Goal: Use online tool/utility: Utilize a website feature to perform a specific function

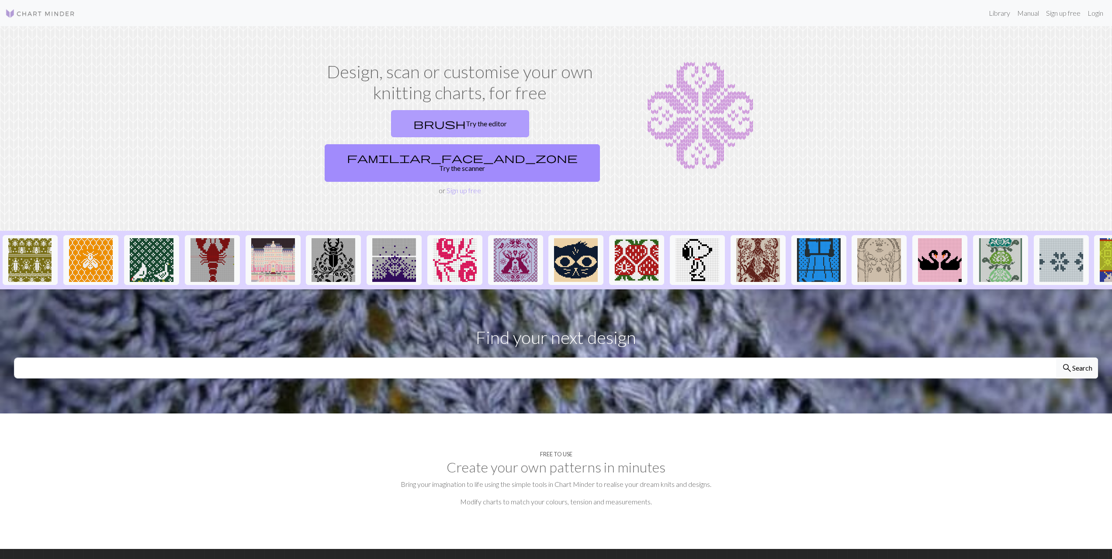
click at [411, 126] on link "brush Try the editor" at bounding box center [460, 123] width 138 height 27
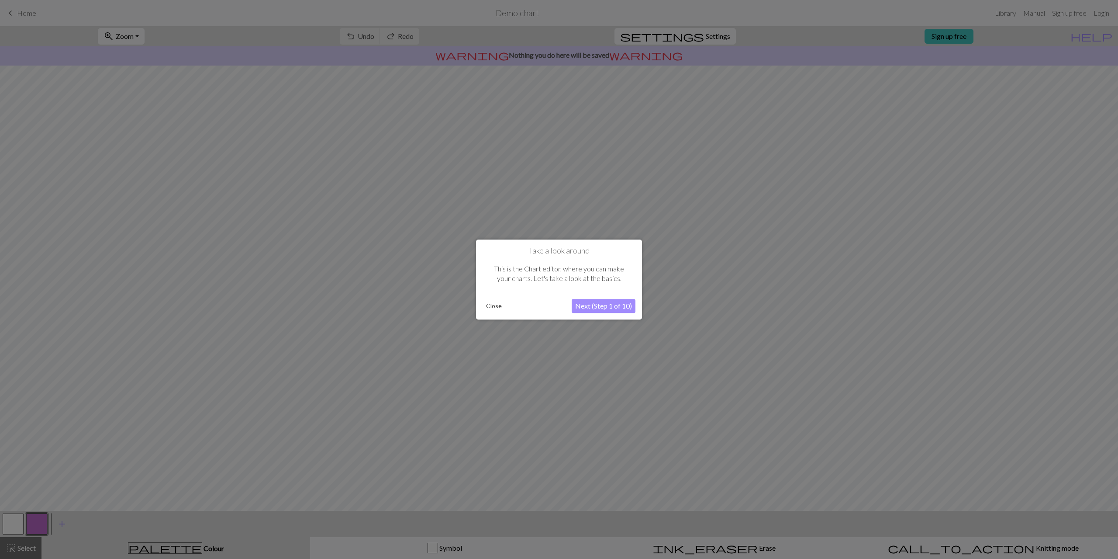
click at [591, 307] on button "Next (Step 1 of 10)" at bounding box center [604, 306] width 64 height 14
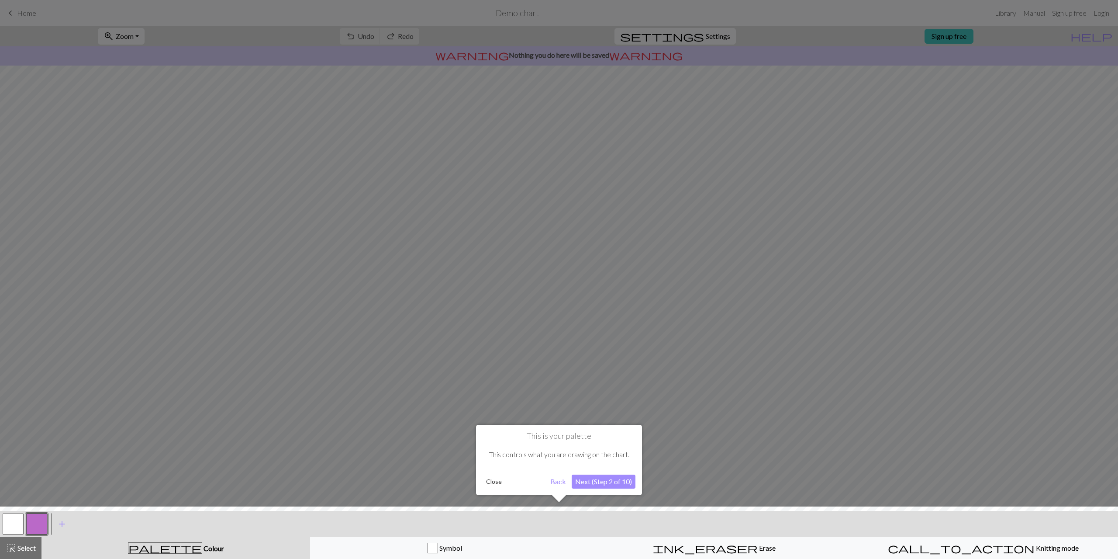
click at [590, 482] on button "Next (Step 2 of 10)" at bounding box center [604, 481] width 64 height 14
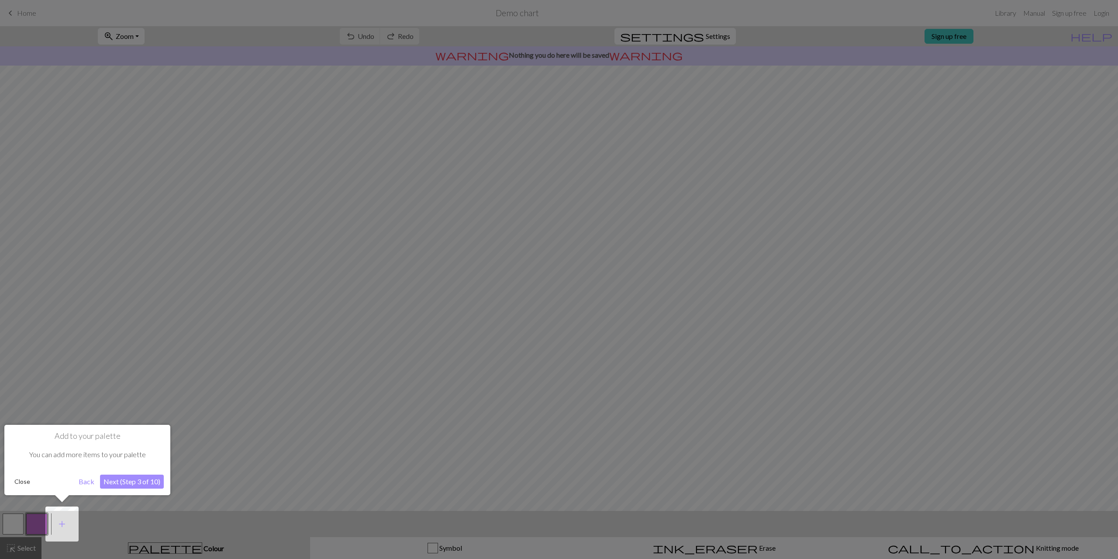
click at [139, 482] on button "Next (Step 3 of 10)" at bounding box center [132, 481] width 64 height 14
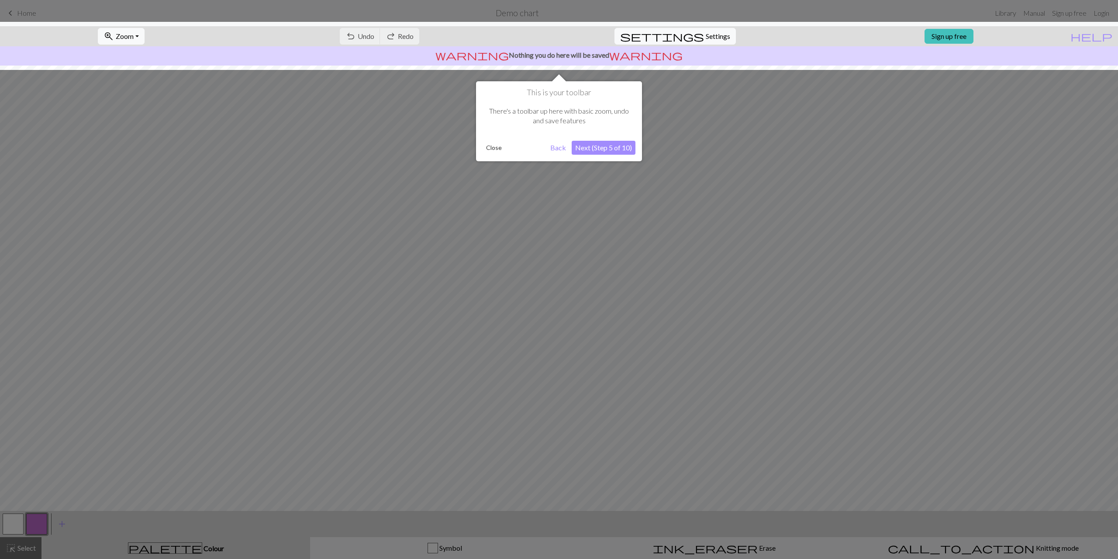
click at [610, 148] on button "Next (Step 5 of 10)" at bounding box center [604, 148] width 64 height 14
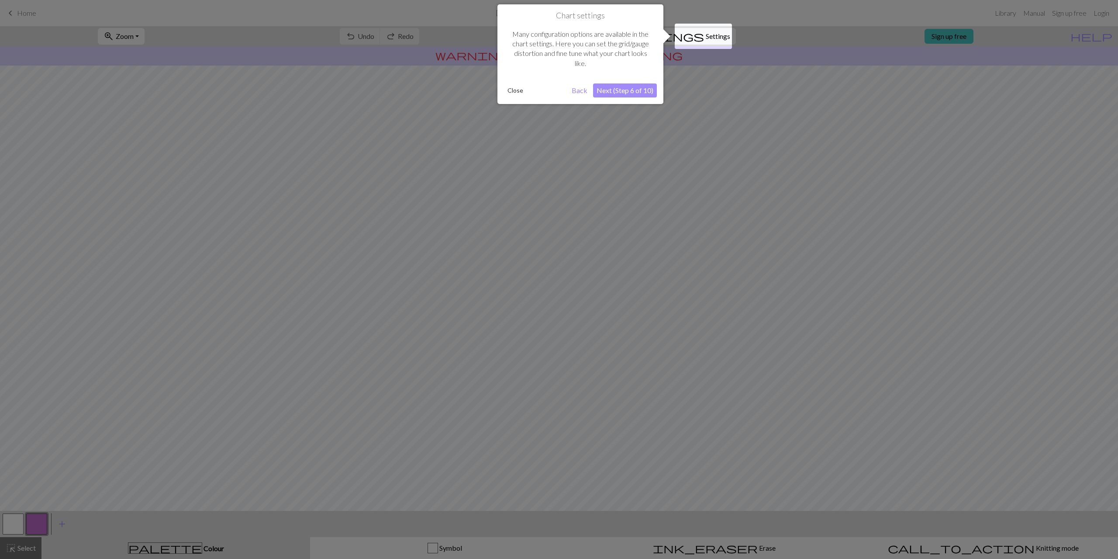
click at [634, 92] on button "Next (Step 6 of 10)" at bounding box center [625, 90] width 64 height 14
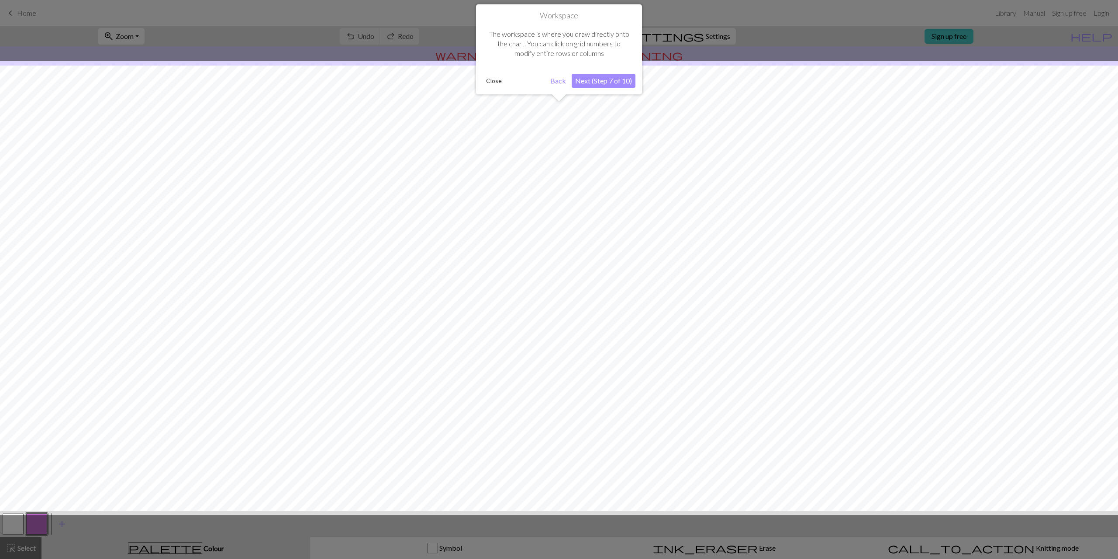
click at [611, 81] on button "Next (Step 7 of 10)" at bounding box center [604, 81] width 64 height 14
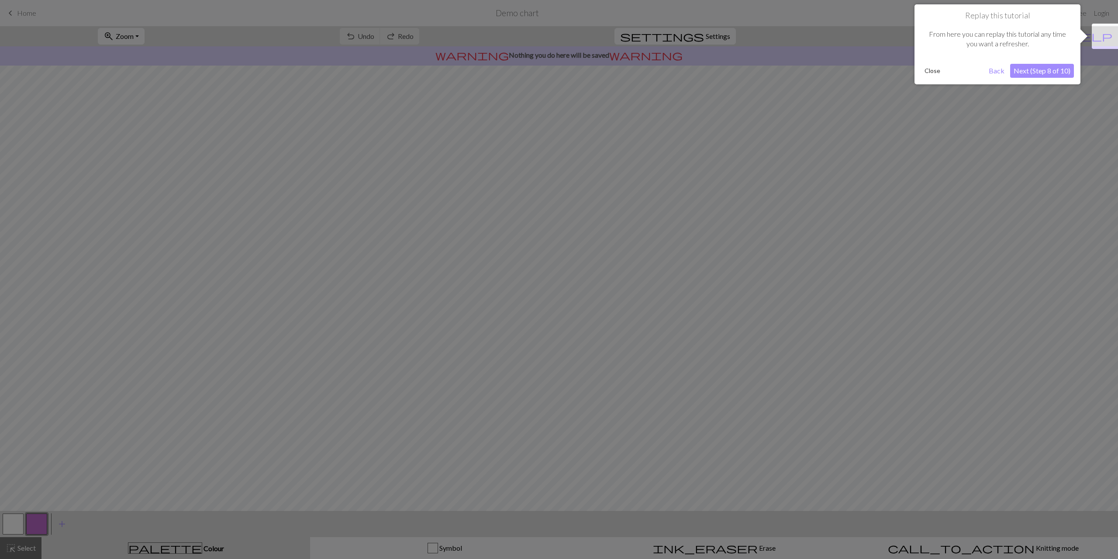
click at [1042, 71] on button "Next (Step 8 of 10)" at bounding box center [1042, 71] width 64 height 14
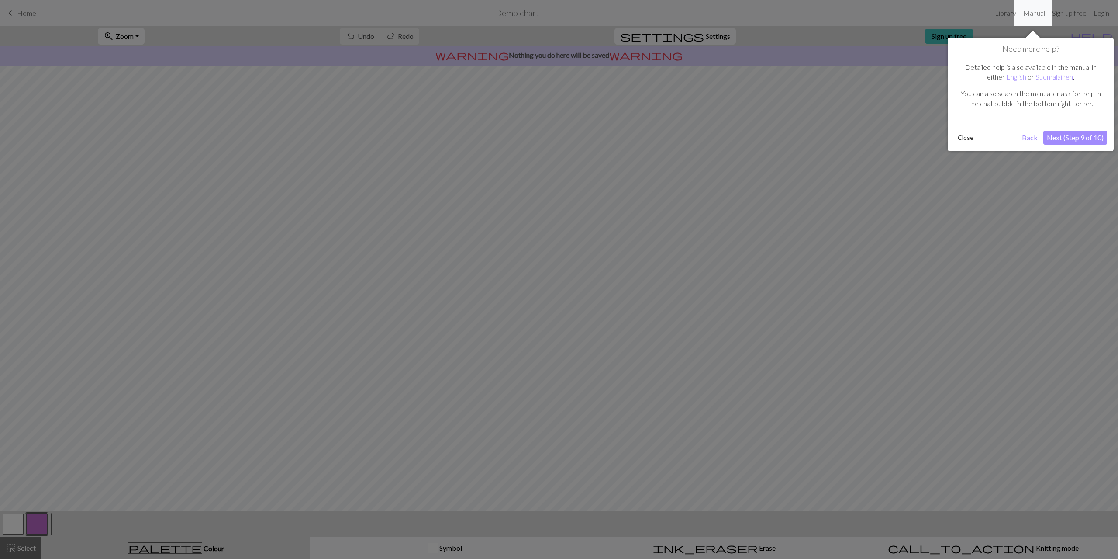
click at [1052, 136] on button "Next (Step 9 of 10)" at bounding box center [1075, 138] width 64 height 14
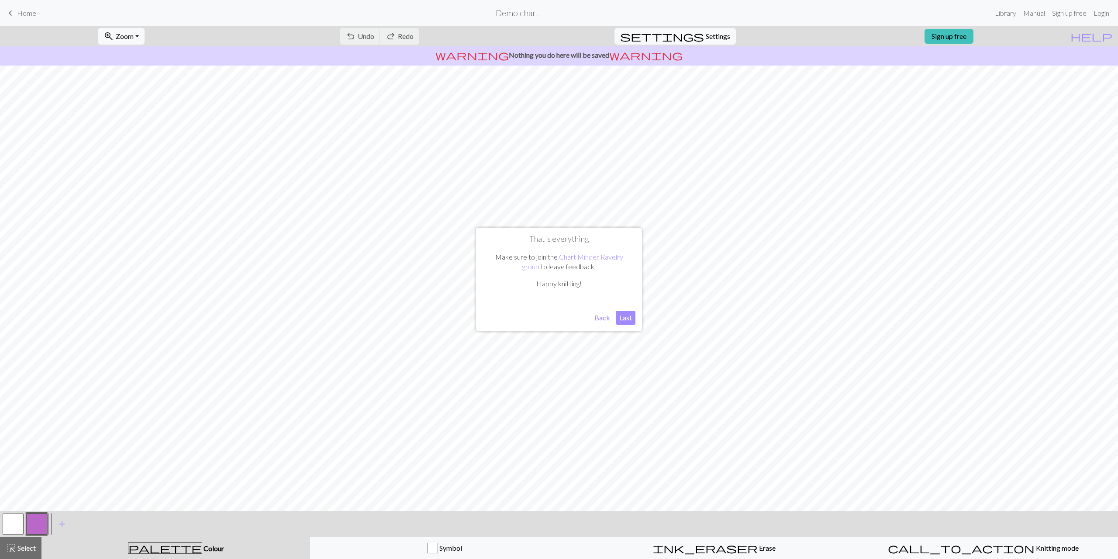
click at [602, 317] on button "Back" at bounding box center [602, 318] width 23 height 14
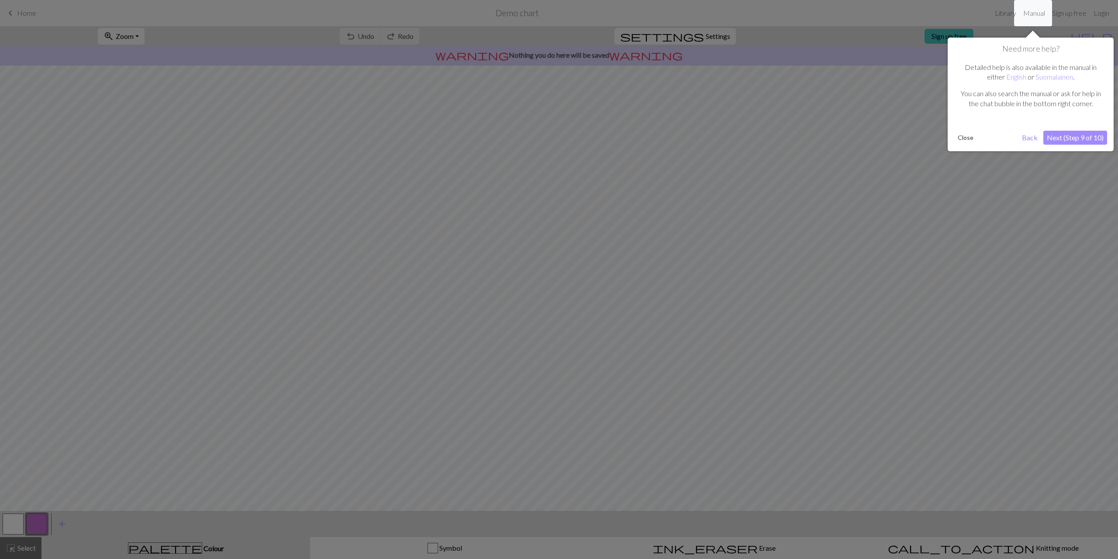
click at [1070, 137] on button "Next (Step 9 of 10)" at bounding box center [1075, 138] width 64 height 14
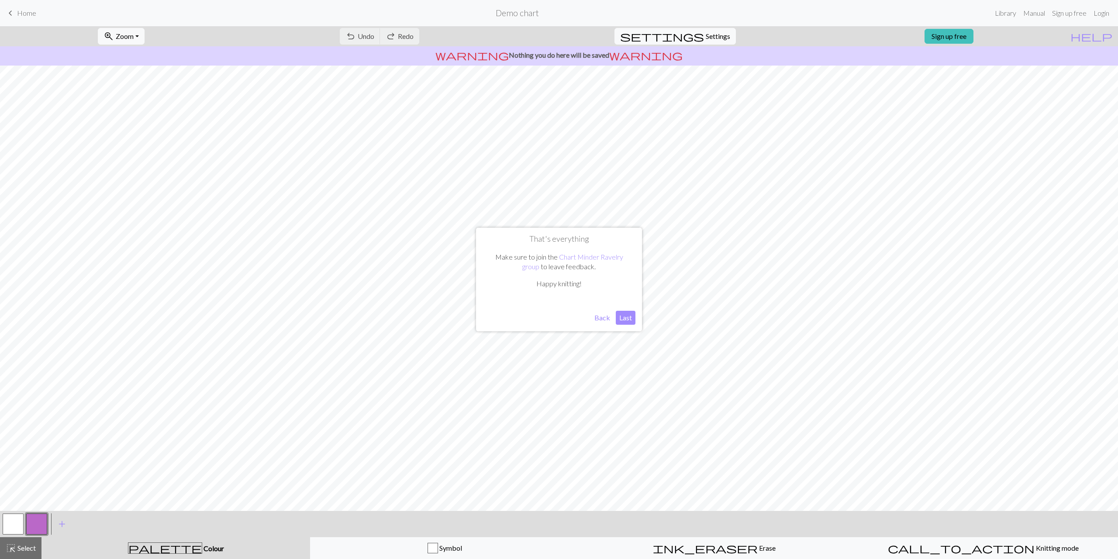
click at [622, 319] on button "Last" at bounding box center [626, 318] width 20 height 14
click at [374, 35] on span "Undo" at bounding box center [366, 36] width 17 height 8
click at [374, 36] on span "Undo" at bounding box center [366, 36] width 17 height 8
click at [712, 31] on span "Settings" at bounding box center [718, 36] width 24 height 10
select select "aran"
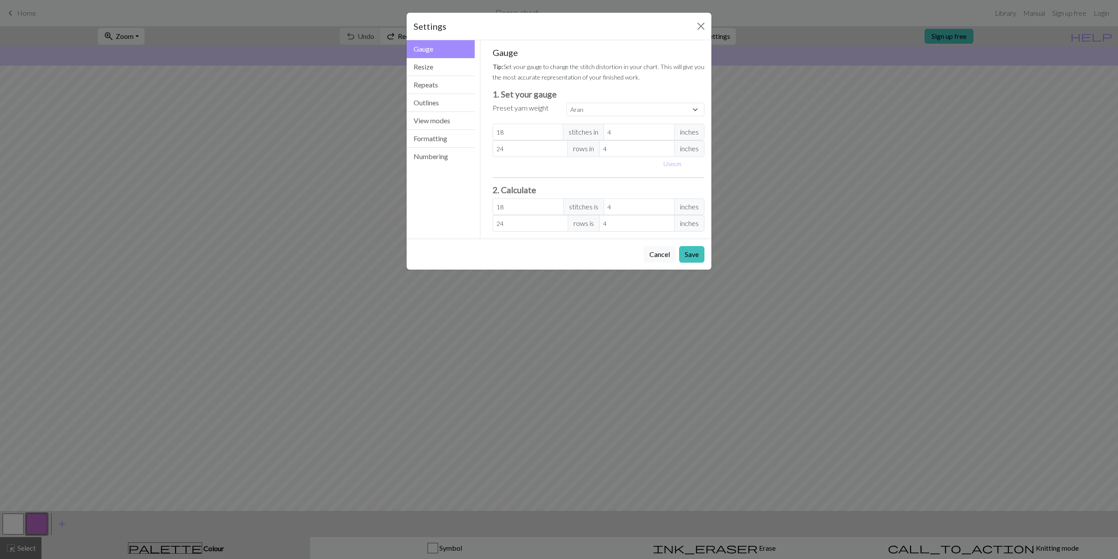
drag, startPoint x: 564, startPoint y: 21, endPoint x: 748, endPoint y: 44, distance: 185.3
click at [744, 17] on div "Settings Gauge Gauge Resize Repeats Outlines View modes Formatting Numbering Ga…" at bounding box center [559, 279] width 1118 height 559
click at [696, 109] on select "Custom Square Lace Light Fingering Fingering Sport Double knit Worsted Aran Bul…" at bounding box center [635, 110] width 138 height 14
click at [435, 70] on button "Resize" at bounding box center [441, 67] width 68 height 18
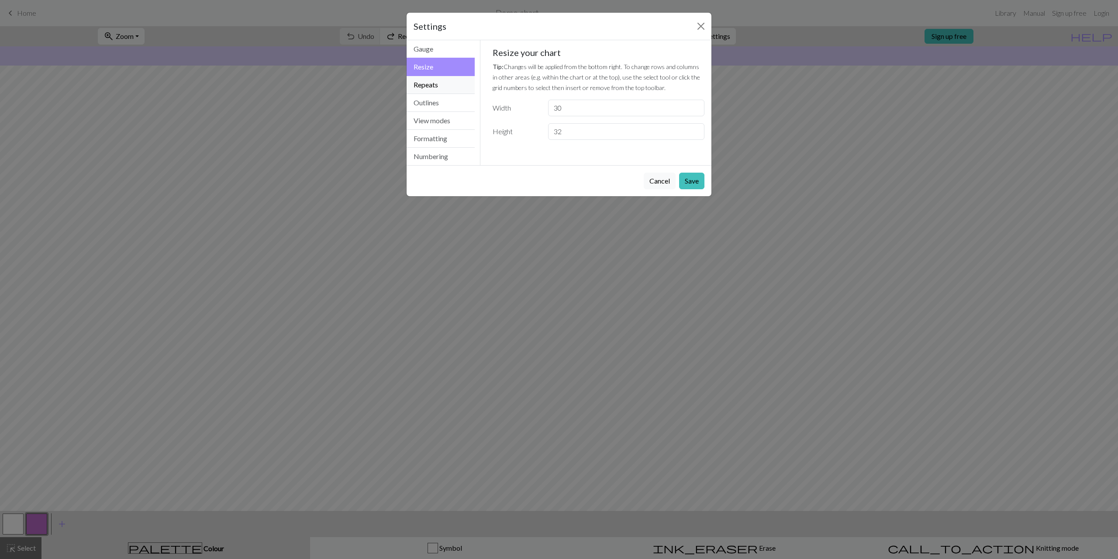
click at [436, 87] on button "Repeats" at bounding box center [441, 85] width 68 height 18
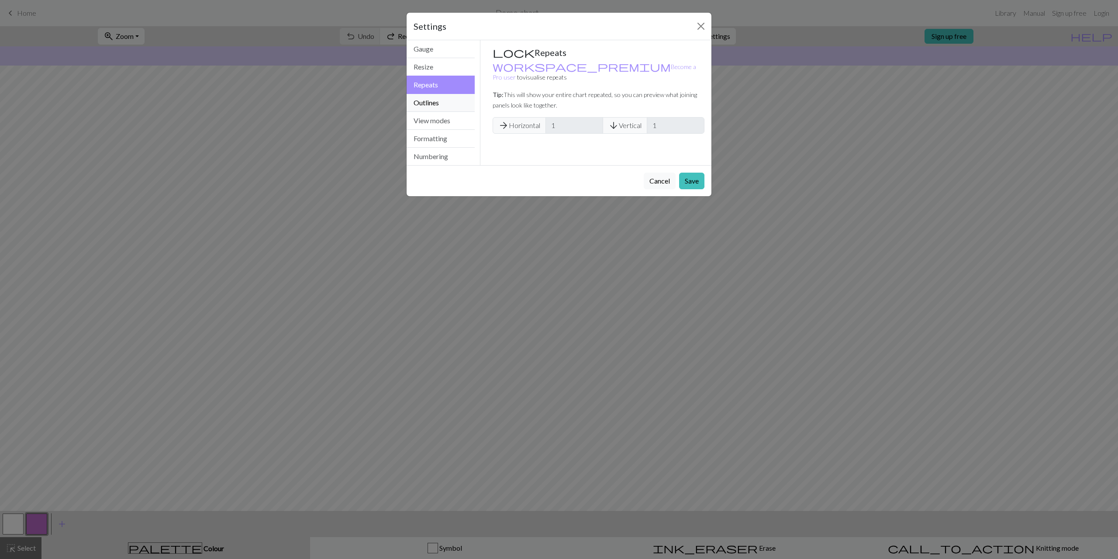
click at [435, 104] on button "Outlines" at bounding box center [441, 103] width 68 height 18
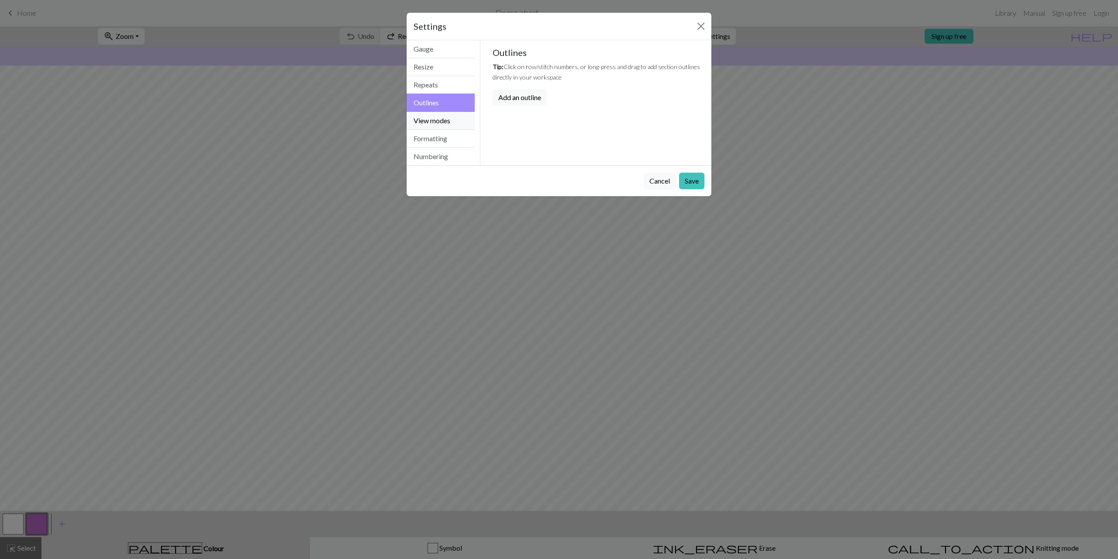
click at [435, 123] on button "View modes" at bounding box center [441, 121] width 68 height 18
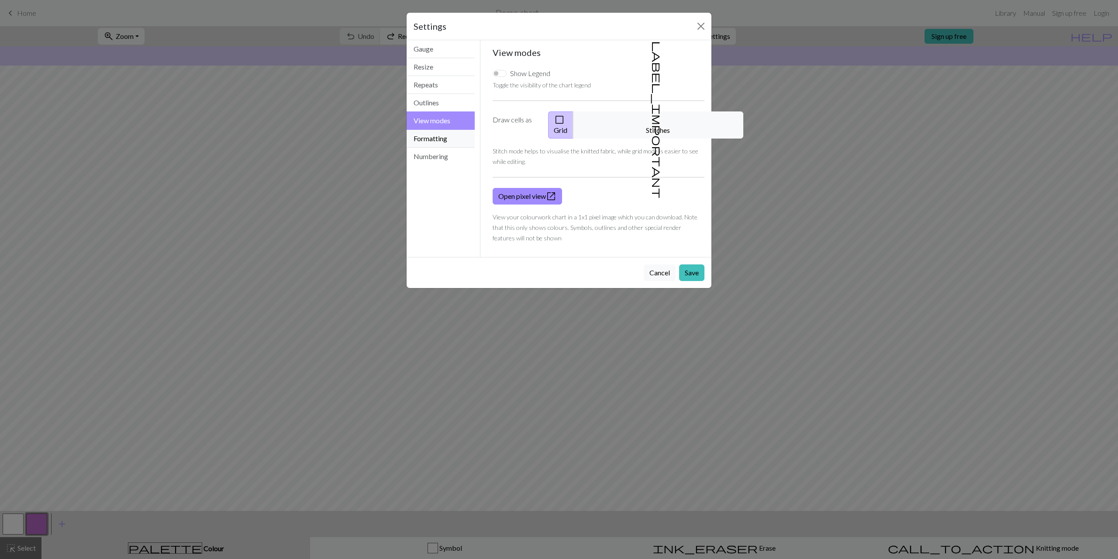
click at [434, 139] on button "Formatting" at bounding box center [441, 139] width 68 height 18
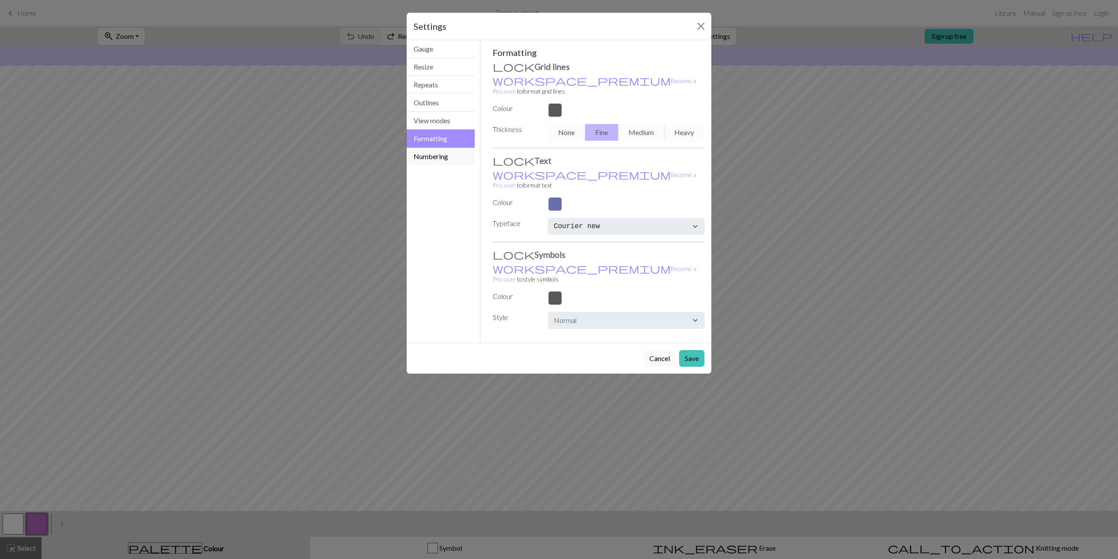
click at [435, 153] on button "Numbering" at bounding box center [441, 156] width 68 height 17
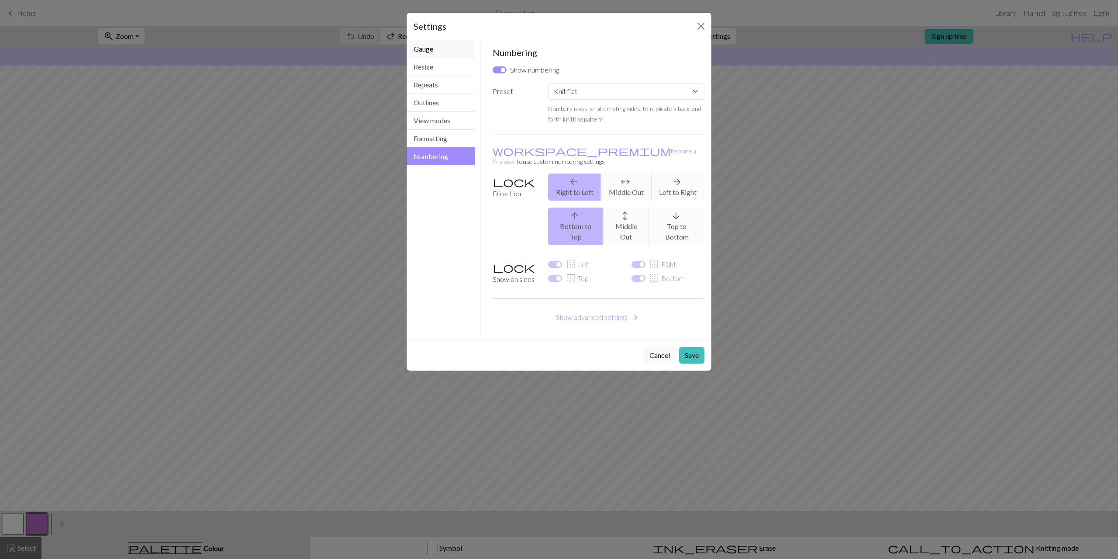
click at [431, 49] on button "Gauge" at bounding box center [441, 49] width 68 height 18
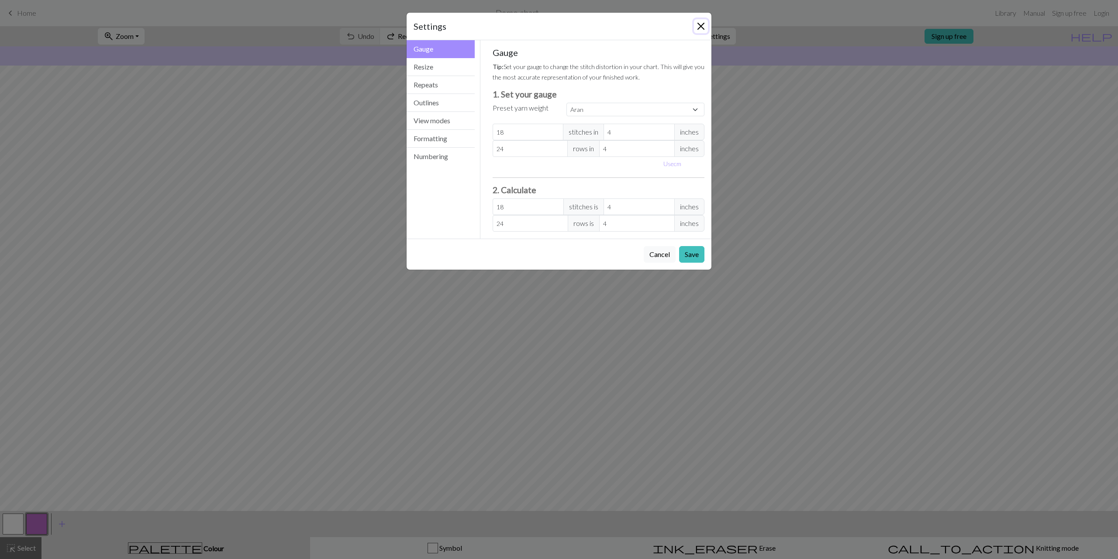
click at [702, 24] on button "Close" at bounding box center [701, 26] width 14 height 14
